Goal: Task Accomplishment & Management: Use online tool/utility

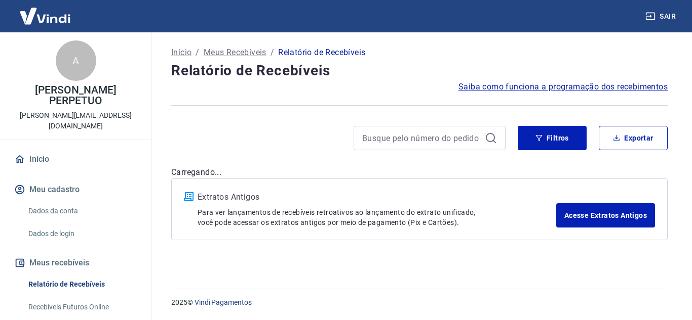
drag, startPoint x: 89, startPoint y: 131, endPoint x: 76, endPoint y: 138, distance: 15.0
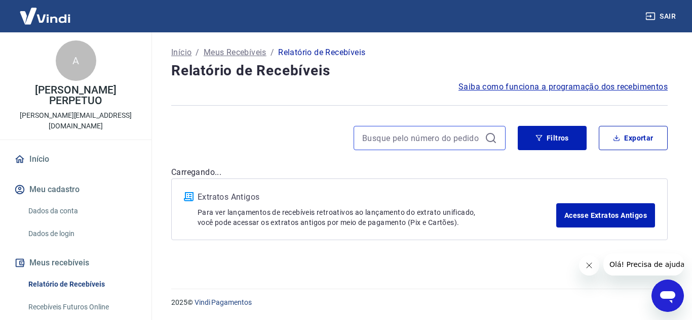
drag, startPoint x: 76, startPoint y: 138, endPoint x: 388, endPoint y: 143, distance: 312.4
click at [388, 143] on input at bounding box center [421, 138] width 118 height 15
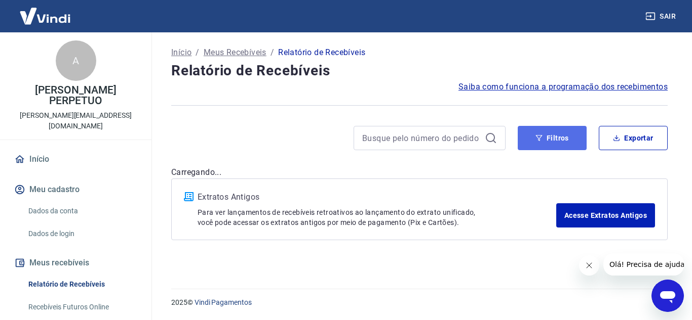
click at [535, 140] on icon "button" at bounding box center [538, 138] width 7 height 7
click at [538, 134] on button "Filtros" at bounding box center [551, 138] width 69 height 24
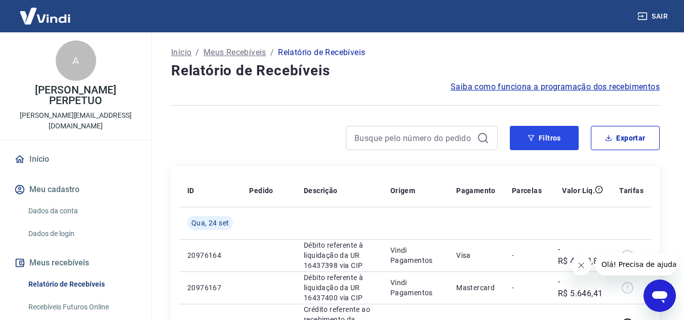
drag, startPoint x: 515, startPoint y: 149, endPoint x: 541, endPoint y: 151, distance: 26.4
click at [516, 149] on button "Filtros" at bounding box center [544, 138] width 69 height 24
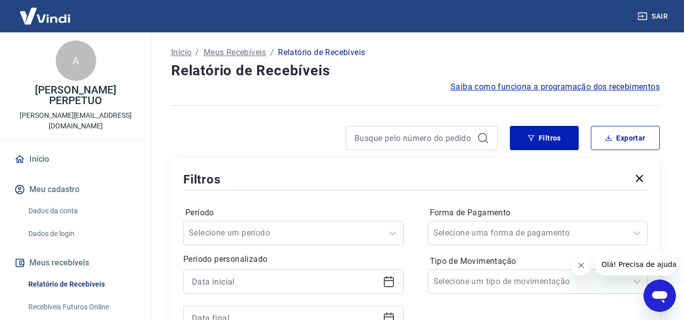
click at [541, 151] on div "Filtros Exportar Filtros Período Selecione um período Período personalizado For…" at bounding box center [415, 254] width 489 height 257
click at [386, 285] on icon at bounding box center [389, 282] width 12 height 12
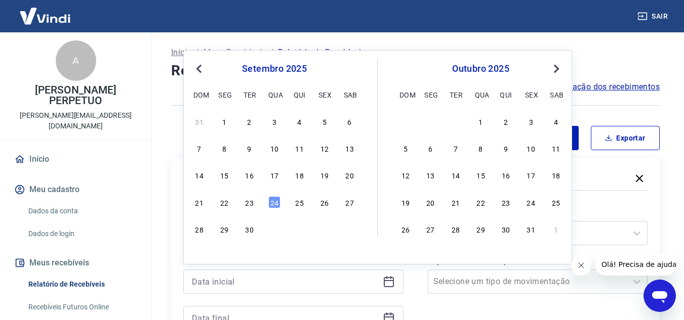
click at [350, 167] on div "31 1 2 3 4 5 6 7 8 9 10 11 12 13 14 15 16 17 18 19 20 21 22 23 24 25 26 27 28 2…" at bounding box center [274, 175] width 165 height 123
click at [355, 179] on div "20" at bounding box center [350, 175] width 12 height 12
type input "[DATE]"
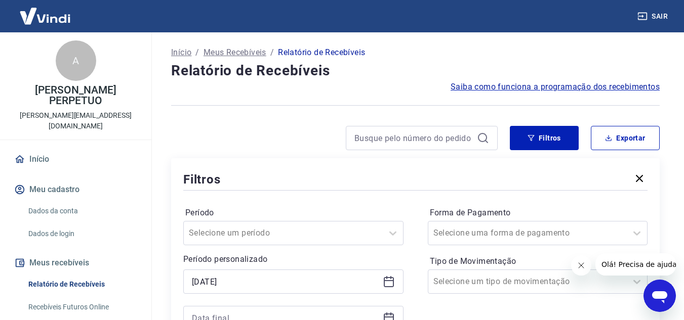
click at [355, 178] on div "Filtros" at bounding box center [415, 180] width 464 height 18
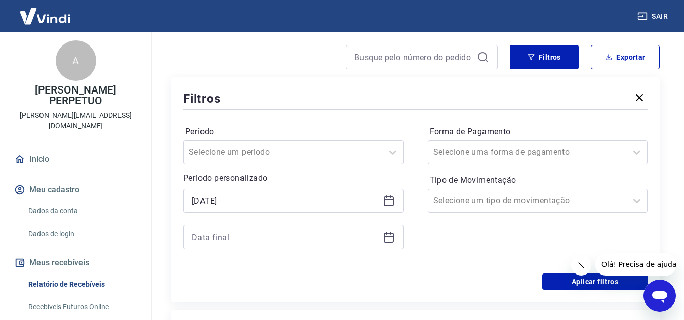
scroll to position [101, 0]
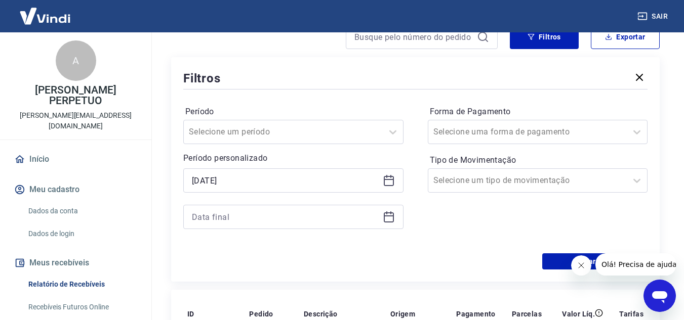
click at [389, 219] on icon at bounding box center [389, 217] width 12 height 12
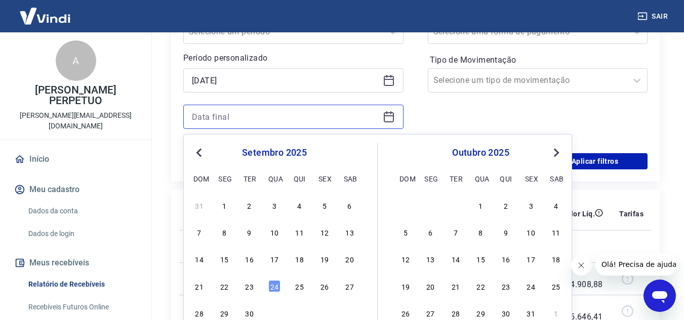
scroll to position [203, 0]
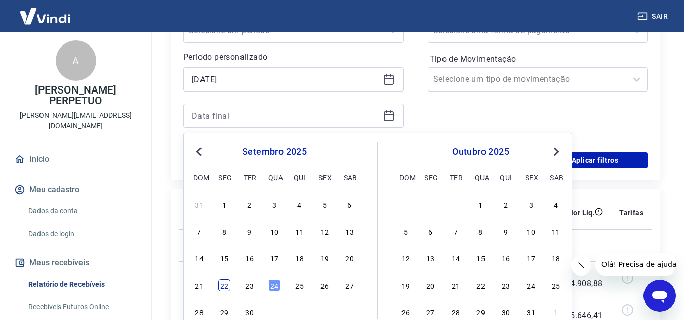
click at [227, 285] on div "22" at bounding box center [224, 285] width 12 height 12
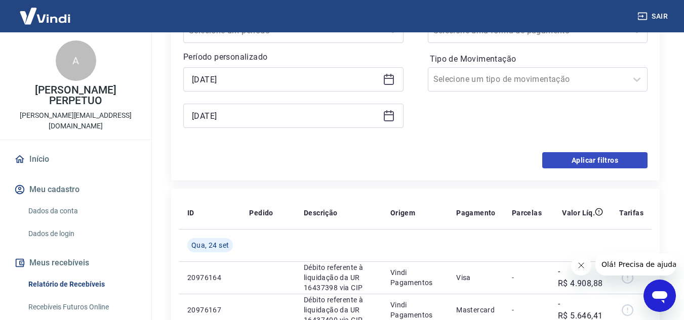
type input "[DATE]"
drag, startPoint x: 598, startPoint y: 162, endPoint x: 581, endPoint y: 161, distance: 17.2
click at [598, 162] on button "Aplicar filtros" at bounding box center [594, 160] width 105 height 16
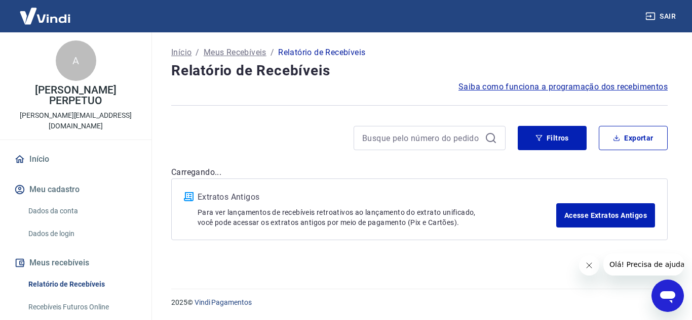
click at [581, 161] on div "Início / Meus Recebíveis / Relatório de Recebíveis Relatório de Recebíveis Saib…" at bounding box center [419, 154] width 520 height 245
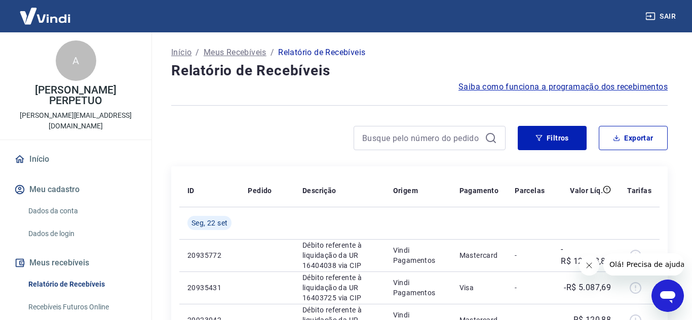
click at [592, 261] on button "Fechar mensagem da empresa" at bounding box center [588, 266] width 20 height 20
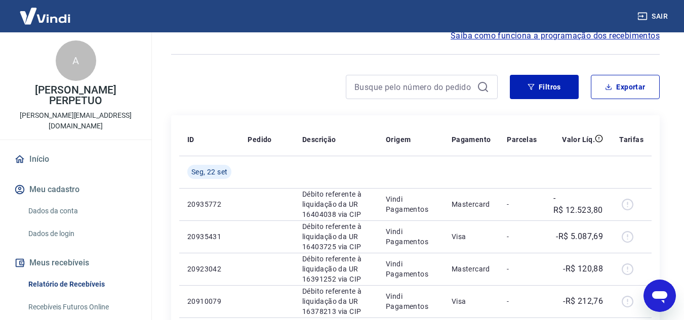
scroll to position [51, 0]
click at [616, 85] on button "Exportar" at bounding box center [625, 87] width 69 height 24
type input "[DATE]"
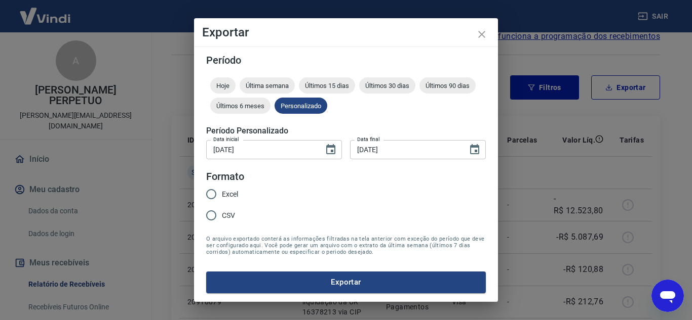
click at [238, 186] on div "Excel CSV" at bounding box center [226, 206] width 40 height 44
click at [223, 196] on span "Excel" at bounding box center [230, 194] width 16 height 11
click at [222, 196] on input "Excel" at bounding box center [211, 194] width 21 height 21
radio input "true"
click at [285, 266] on form "Período Hoje Última semana Últimos 15 dias Últimos 30 dias Últimos 90 dias Últi…" at bounding box center [345, 174] width 279 height 238
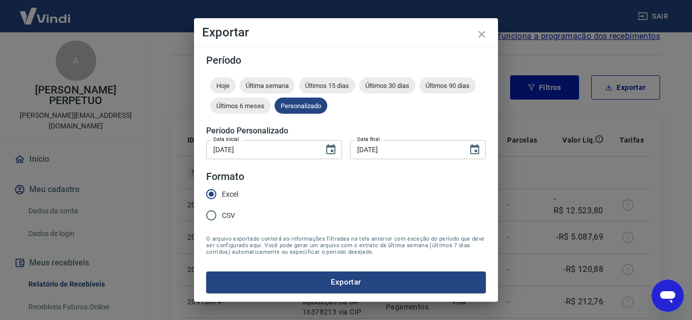
click at [291, 272] on button "Exportar" at bounding box center [345, 282] width 279 height 21
